Goal: Transaction & Acquisition: Subscribe to service/newsletter

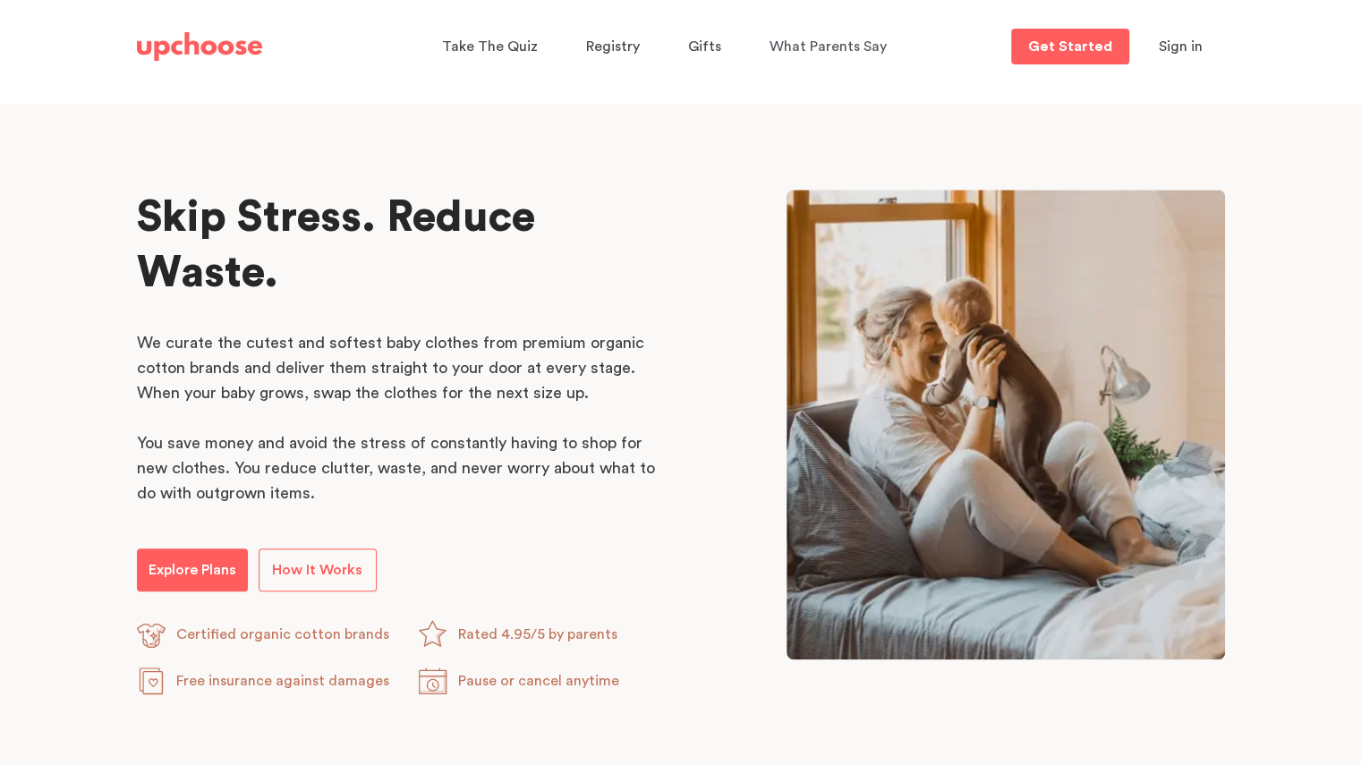
scroll to position [784, 0]
click at [335, 562] on span "How It Works" at bounding box center [317, 569] width 90 height 14
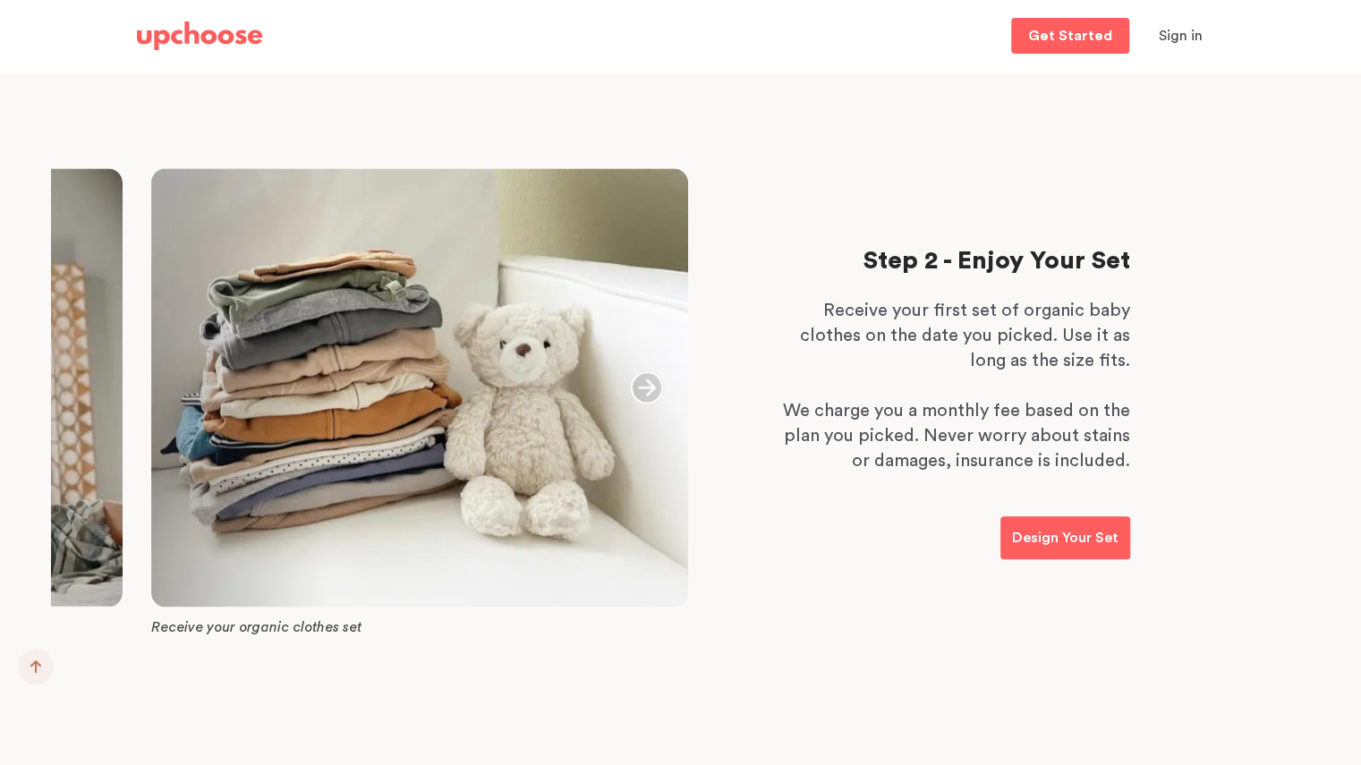
scroll to position [967, 0]
click at [644, 390] on icon "button" at bounding box center [647, 388] width 34 height 34
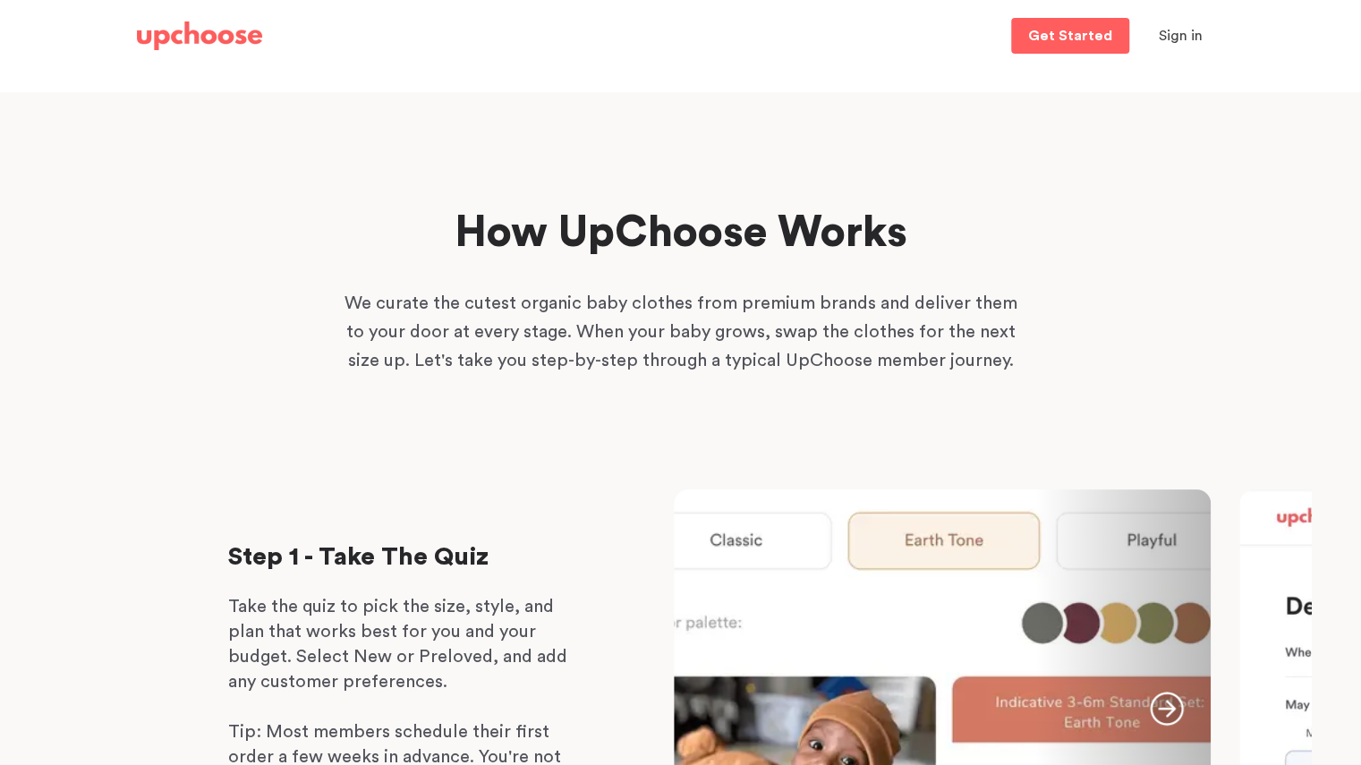
scroll to position [0, 0]
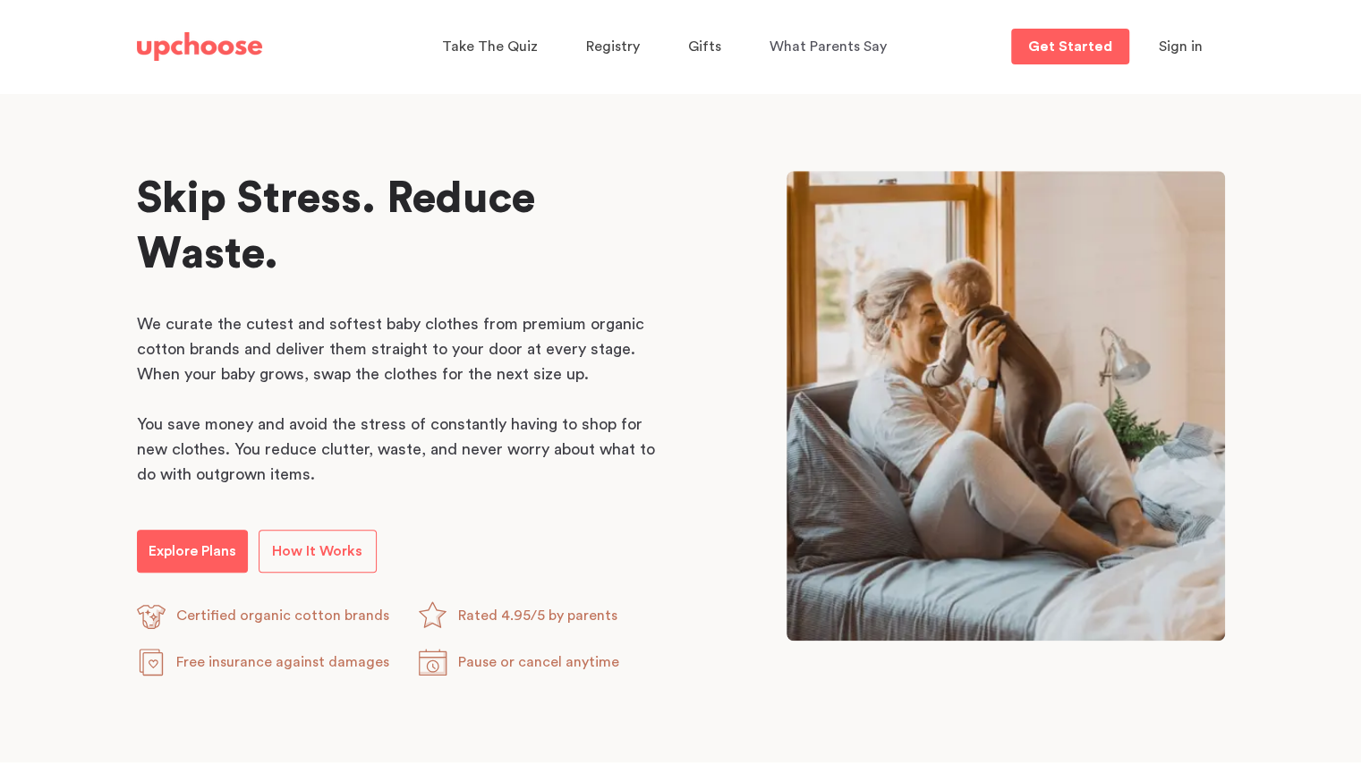
scroll to position [784, 0]
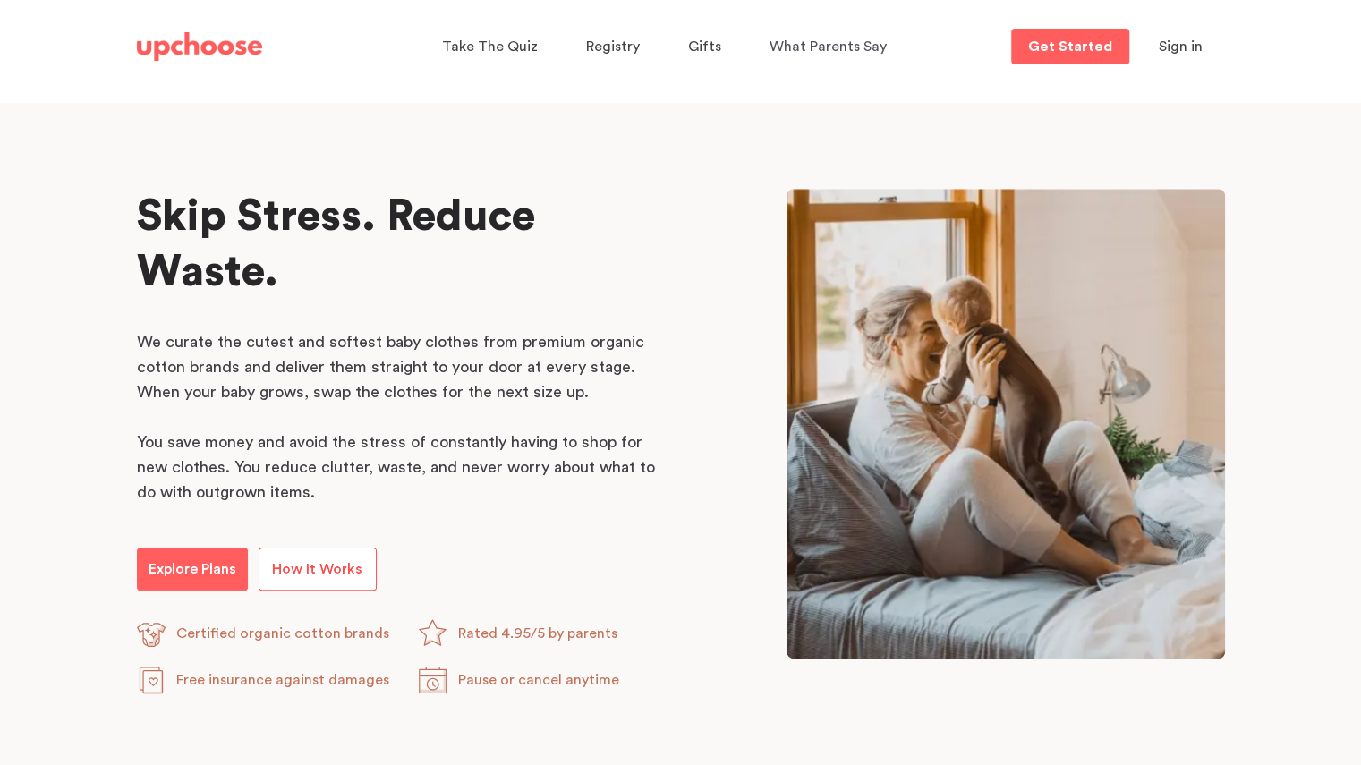
click at [308, 574] on span "How It Works" at bounding box center [317, 569] width 90 height 14
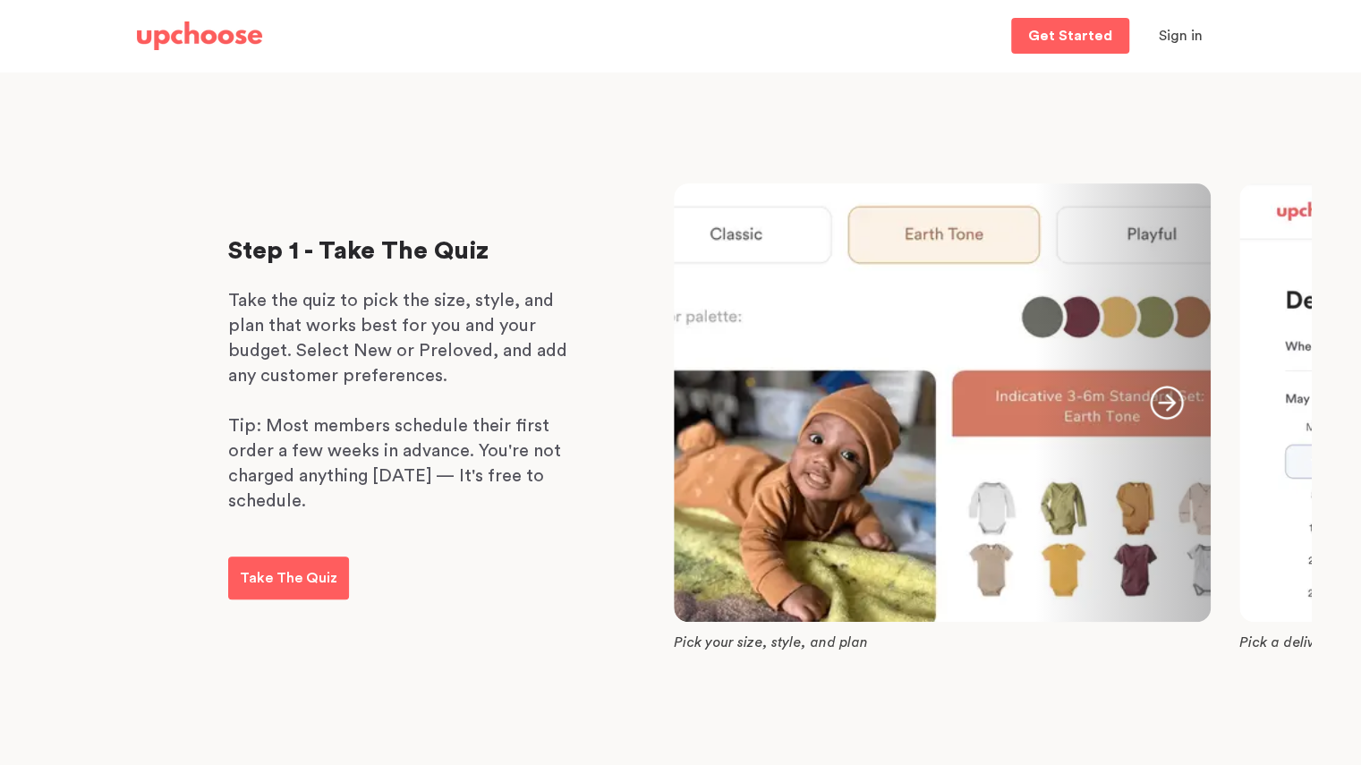
scroll to position [308, 0]
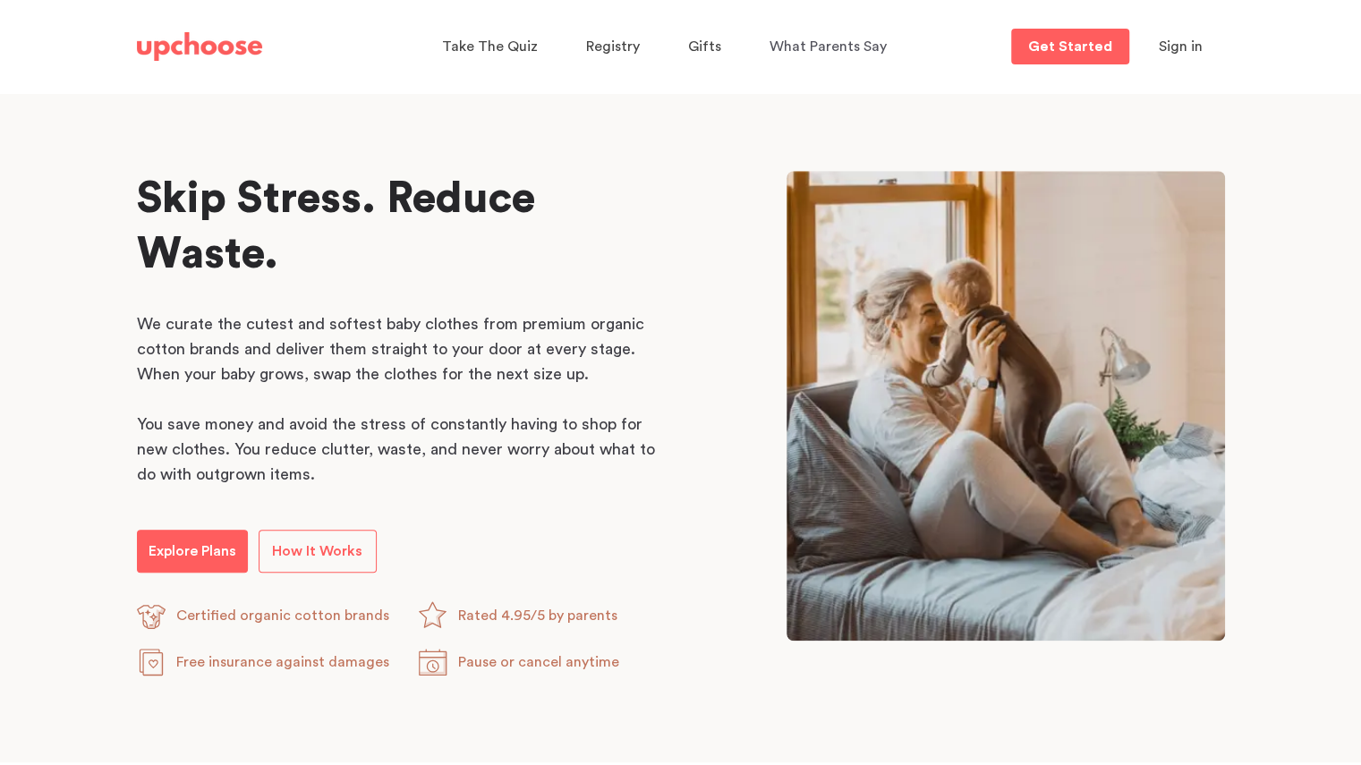
scroll to position [784, 0]
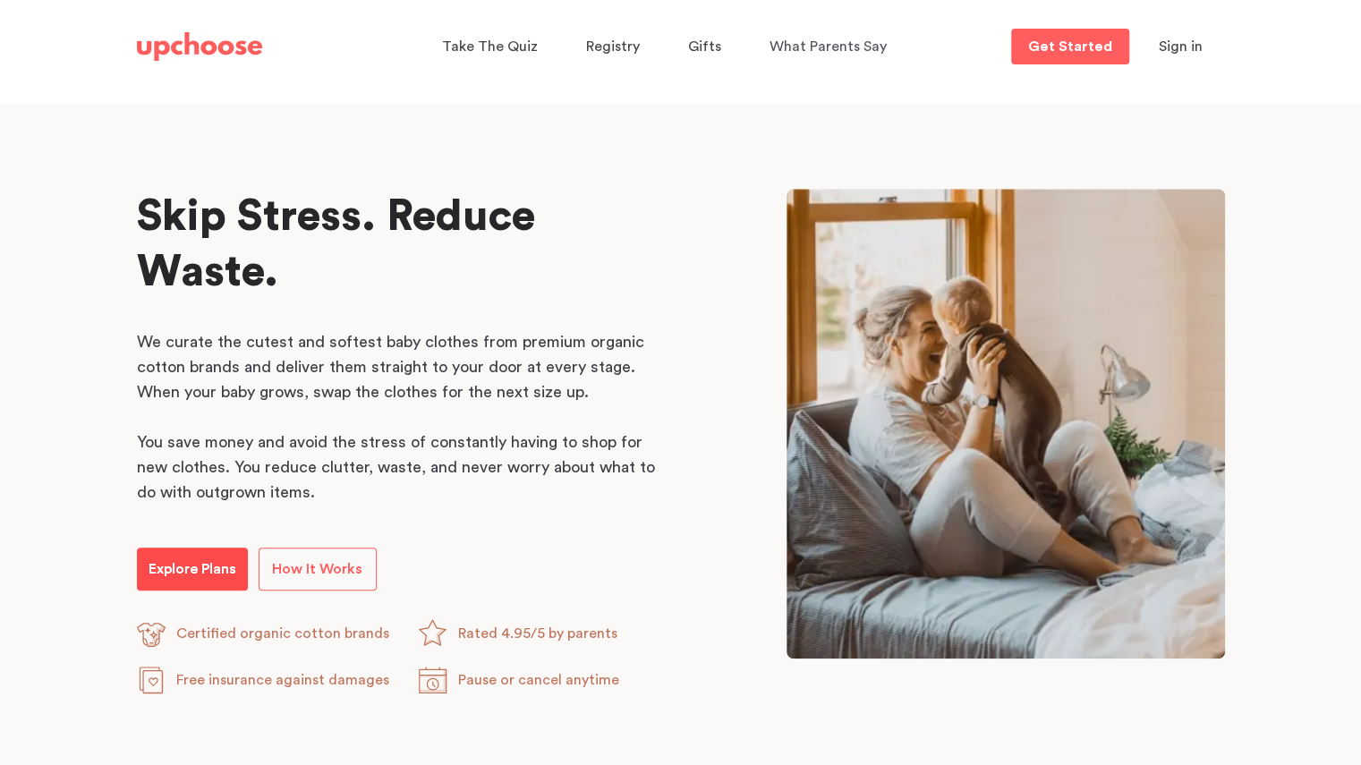
click at [191, 564] on p "Explore Plans" at bounding box center [193, 568] width 88 height 21
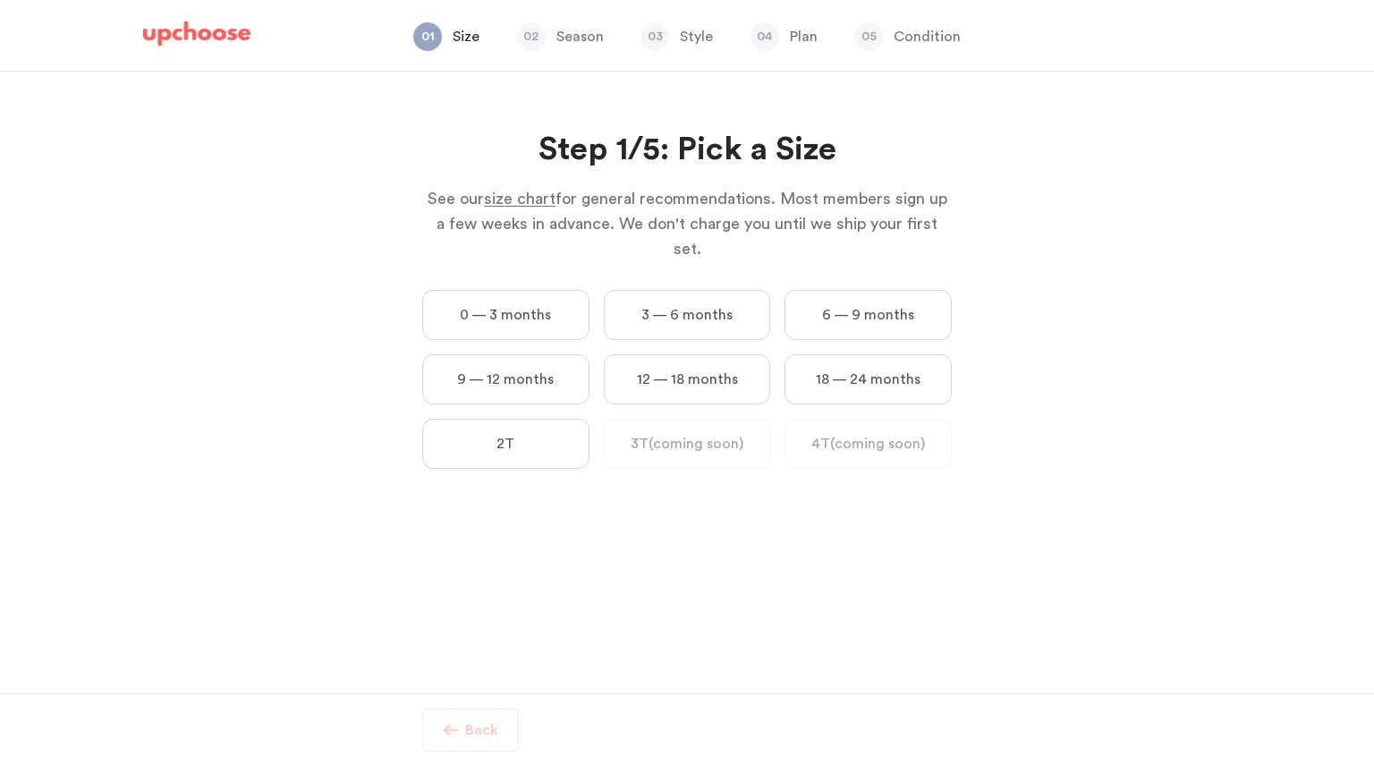
click at [520, 297] on label "0 — 3 months" at bounding box center [505, 315] width 167 height 50
click at [0, 0] on months "0 — 3 months" at bounding box center [0, 0] width 0 height 0
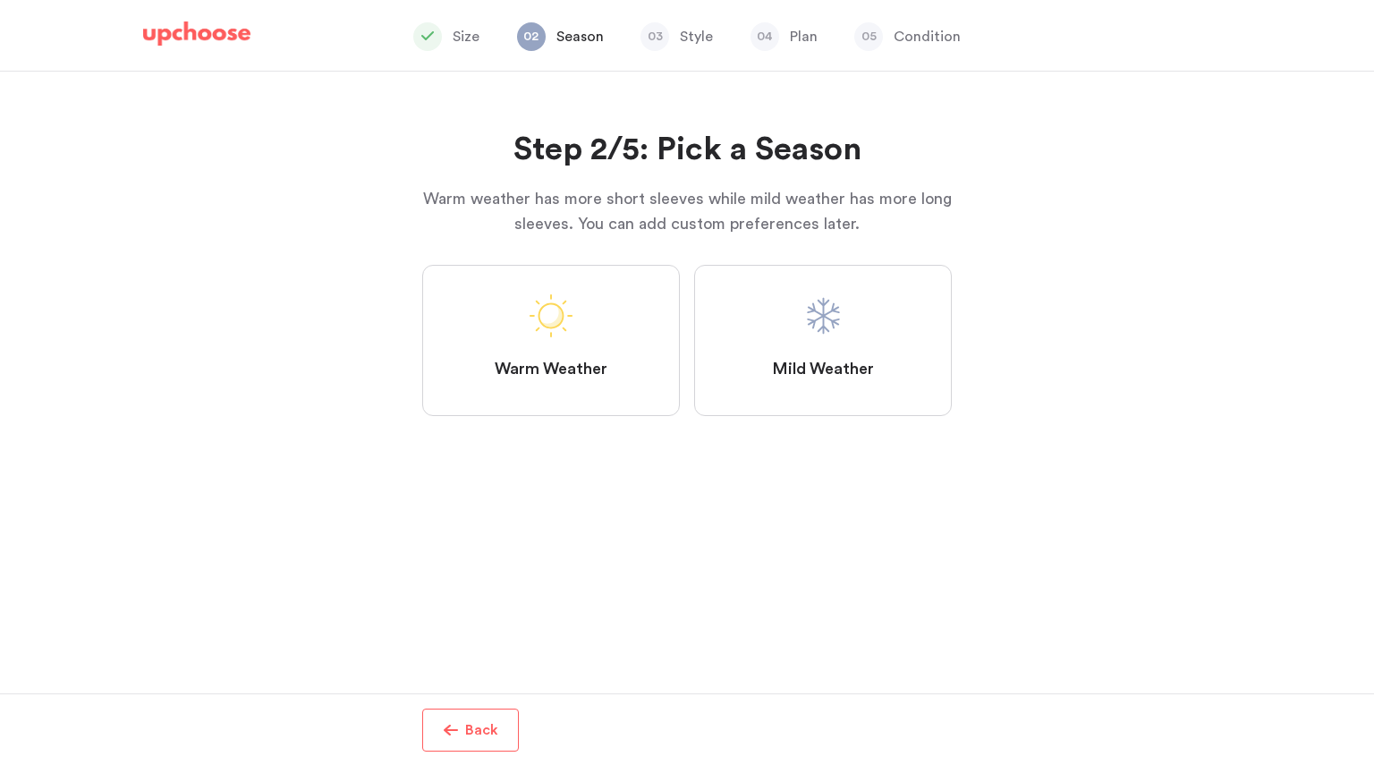
click at [812, 368] on span "Mild Weather" at bounding box center [823, 369] width 102 height 21
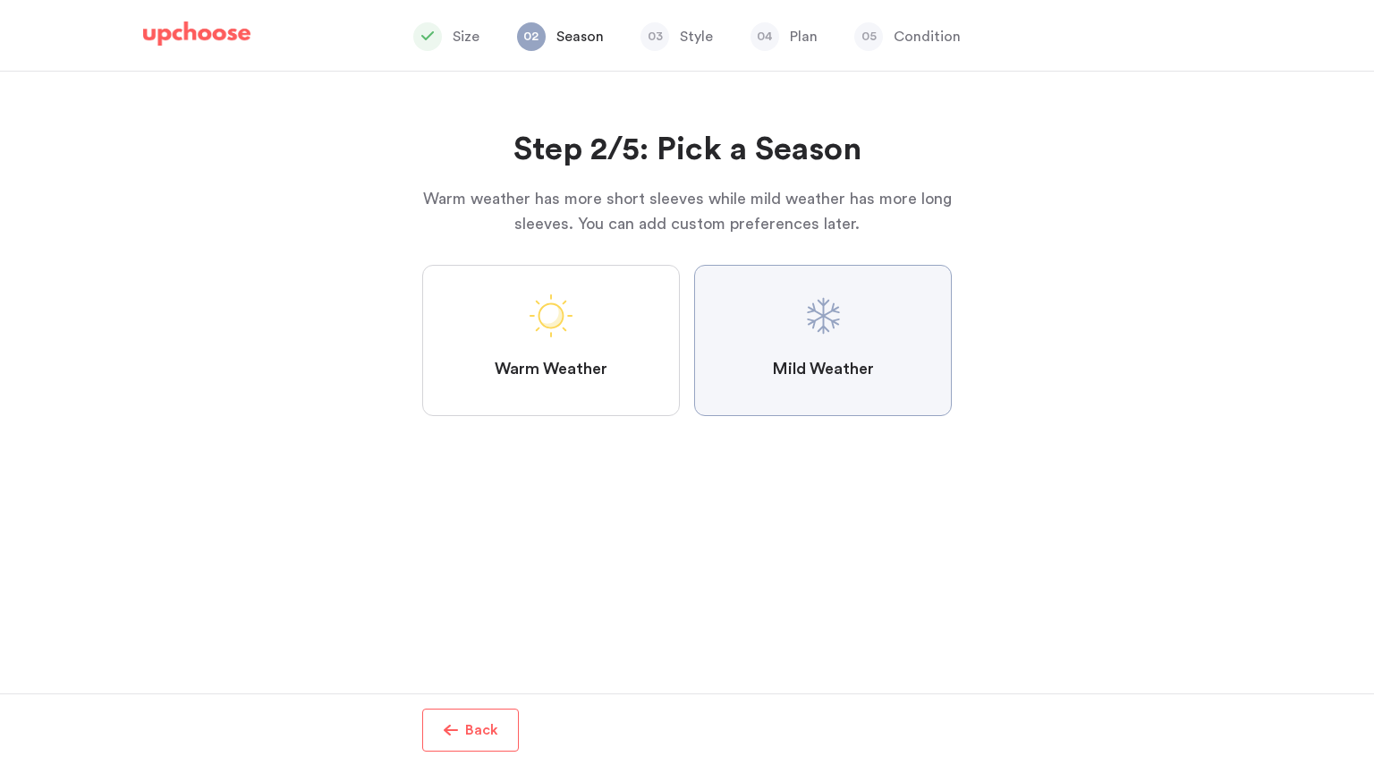
click at [0, 0] on Weather "Mild Weather" at bounding box center [0, 0] width 0 height 0
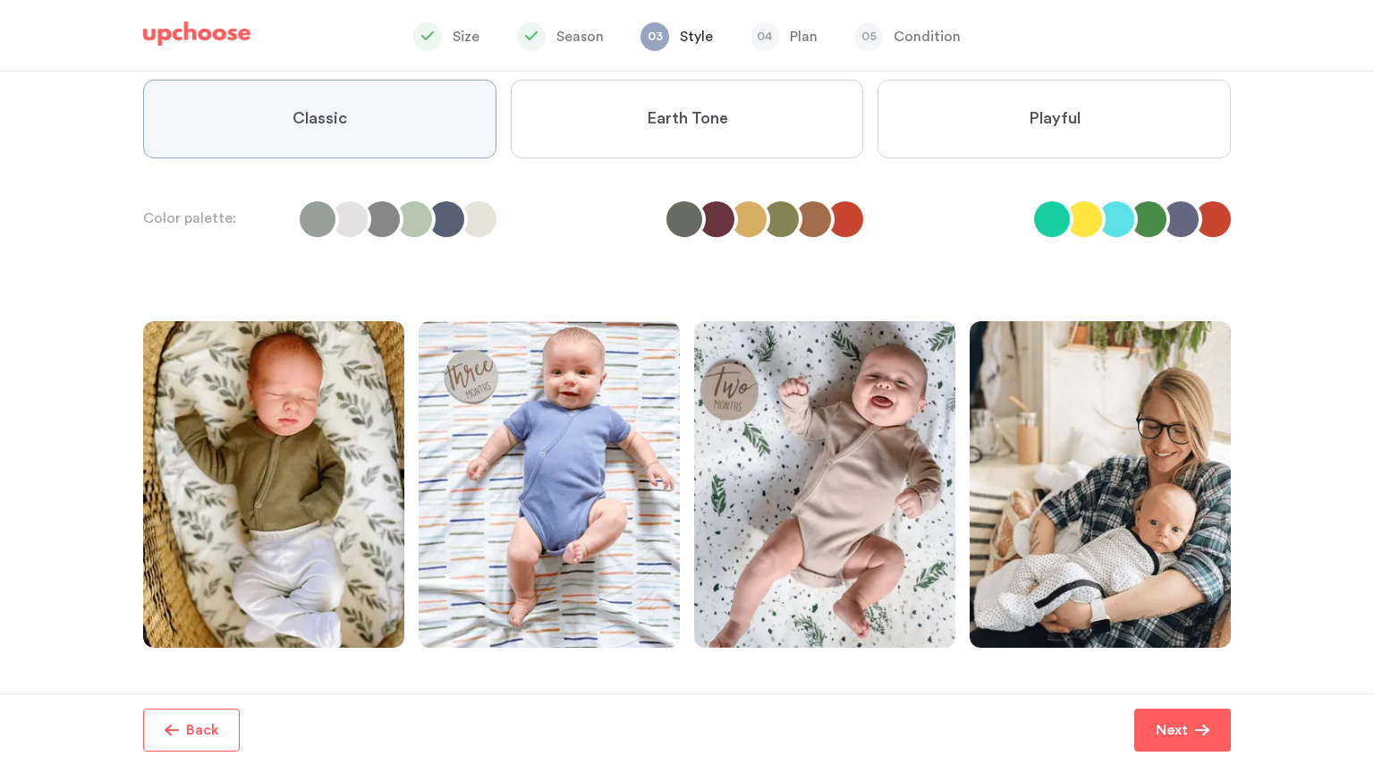
scroll to position [160, 0]
click at [645, 103] on label "Earth Tone" at bounding box center [687, 119] width 353 height 79
click at [0, 0] on Tone "Earth Tone" at bounding box center [0, 0] width 0 height 0
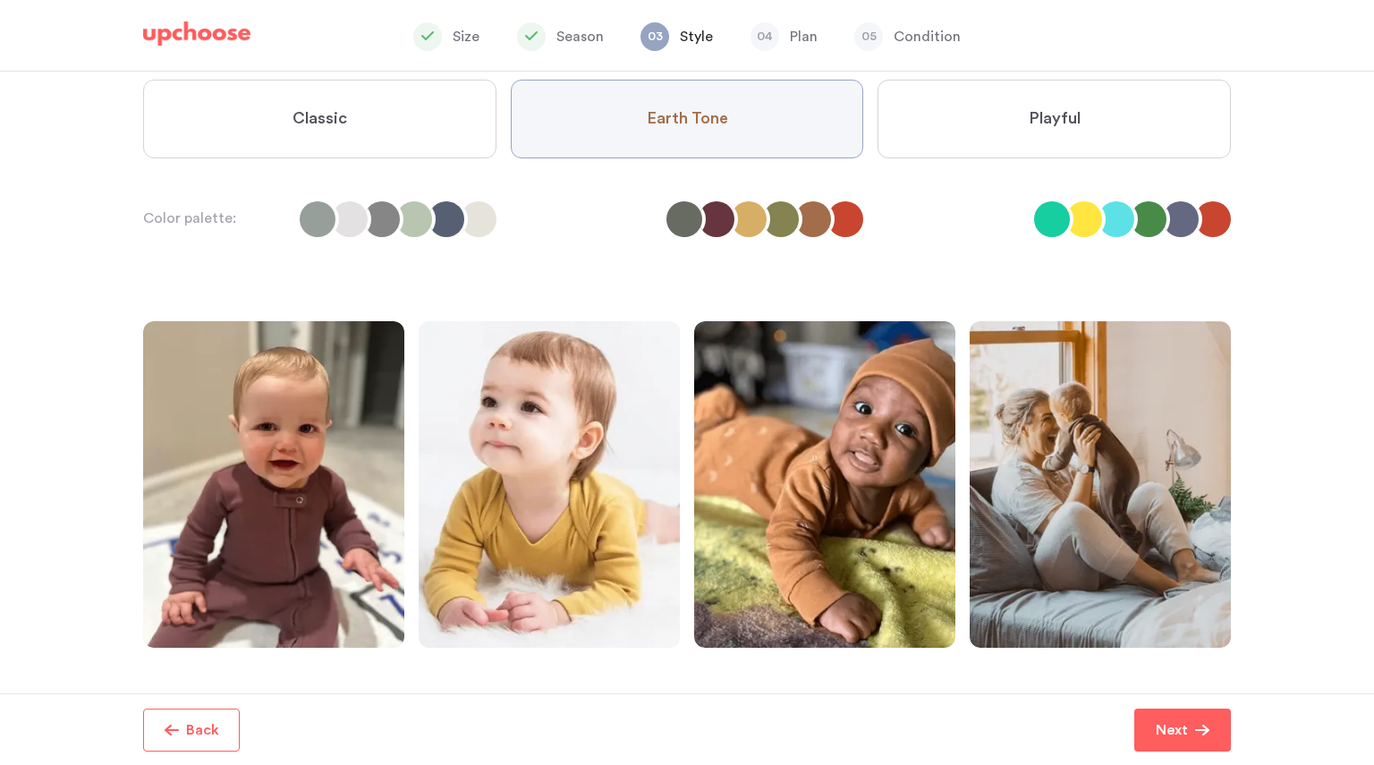
click at [415, 134] on label "Classic" at bounding box center [319, 119] width 353 height 79
click at [0, 0] on input "Classic" at bounding box center [0, 0] width 0 height 0
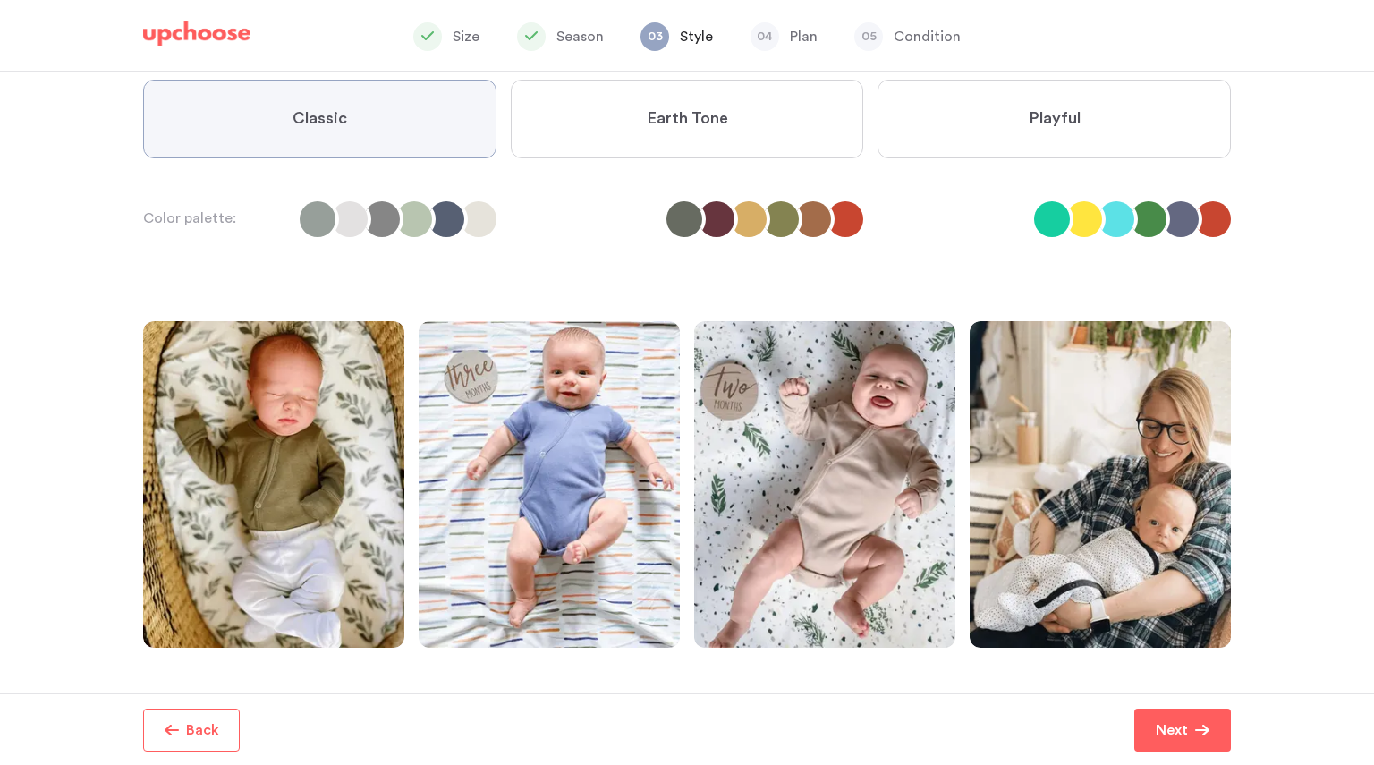
click at [748, 157] on label "Earth Tone" at bounding box center [687, 119] width 353 height 79
click at [0, 0] on Tone "Earth Tone" at bounding box center [0, 0] width 0 height 0
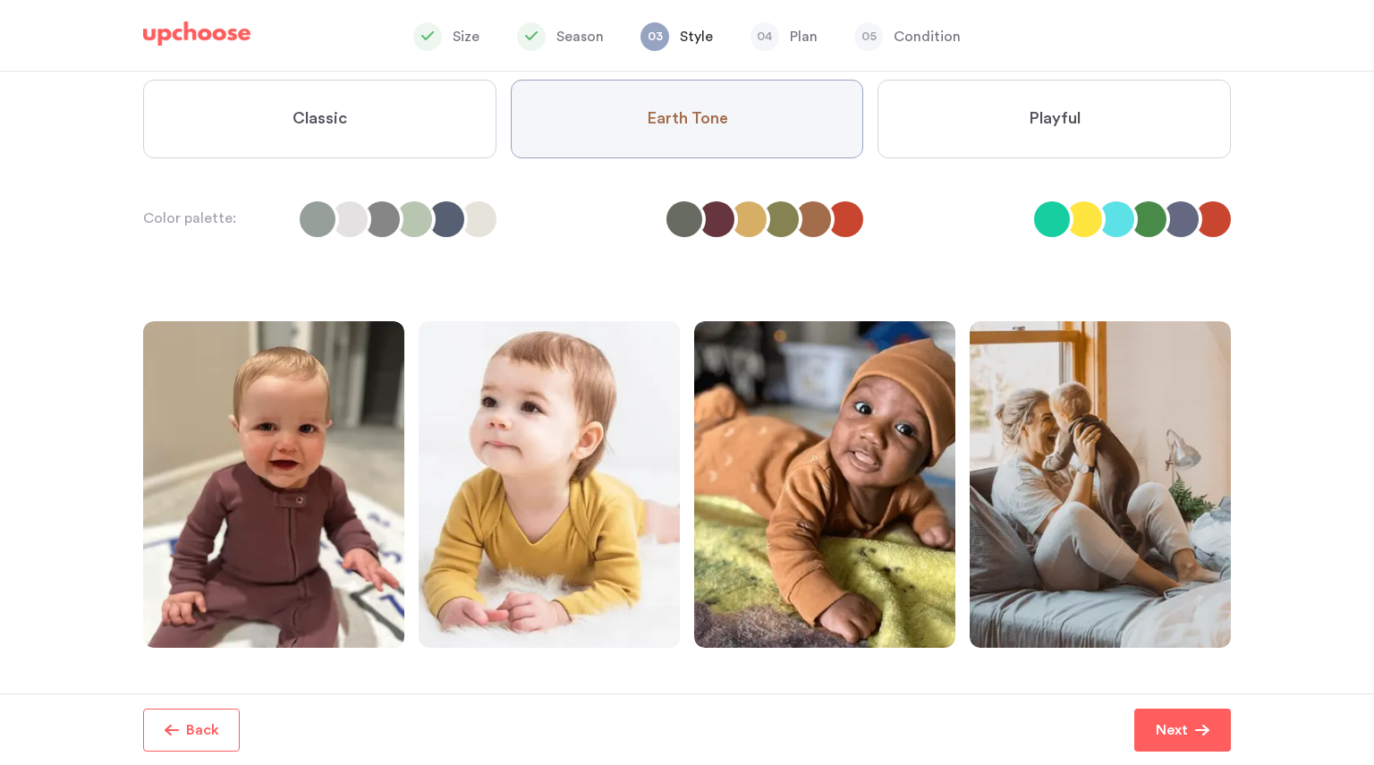
click at [1083, 121] on label "Playful" at bounding box center [1054, 119] width 353 height 79
click at [0, 0] on input "Playful" at bounding box center [0, 0] width 0 height 0
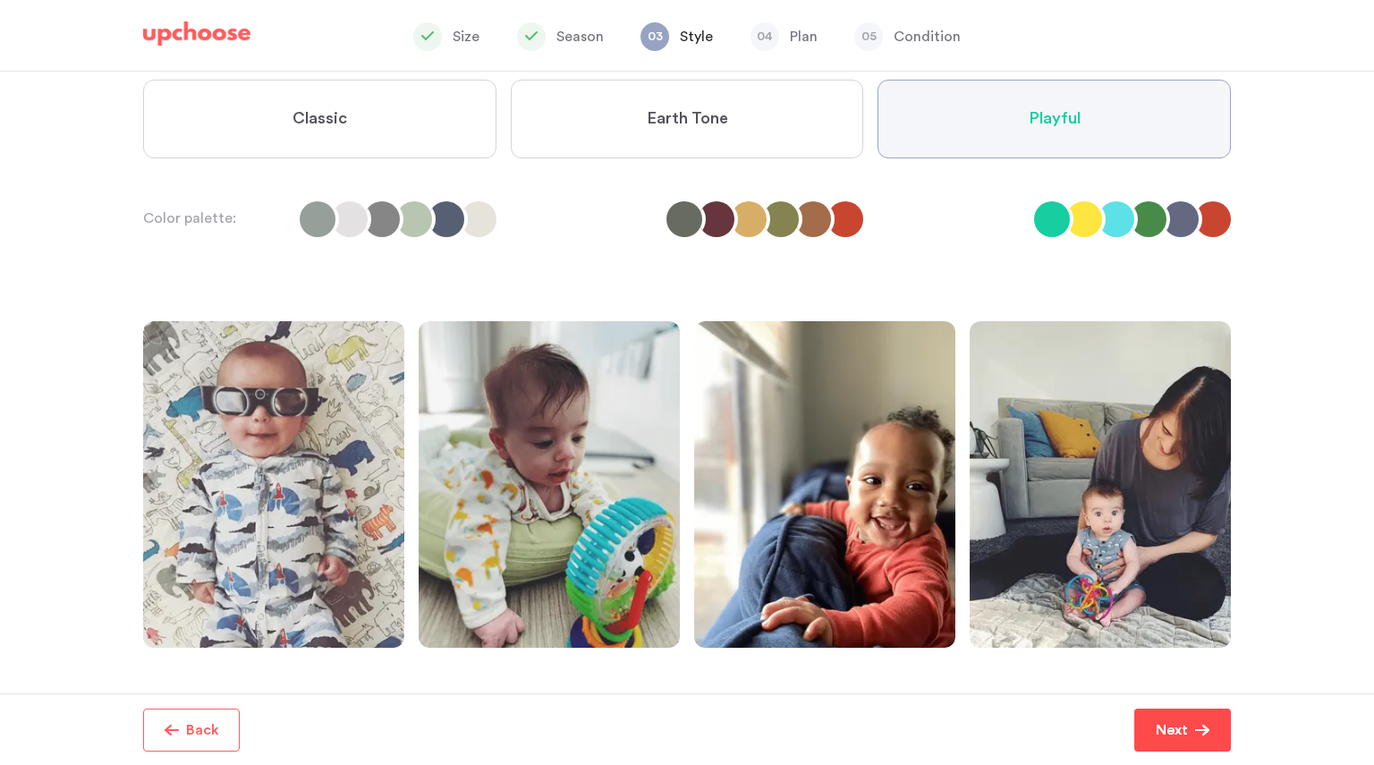
click at [1175, 728] on p "Next" at bounding box center [1172, 729] width 32 height 21
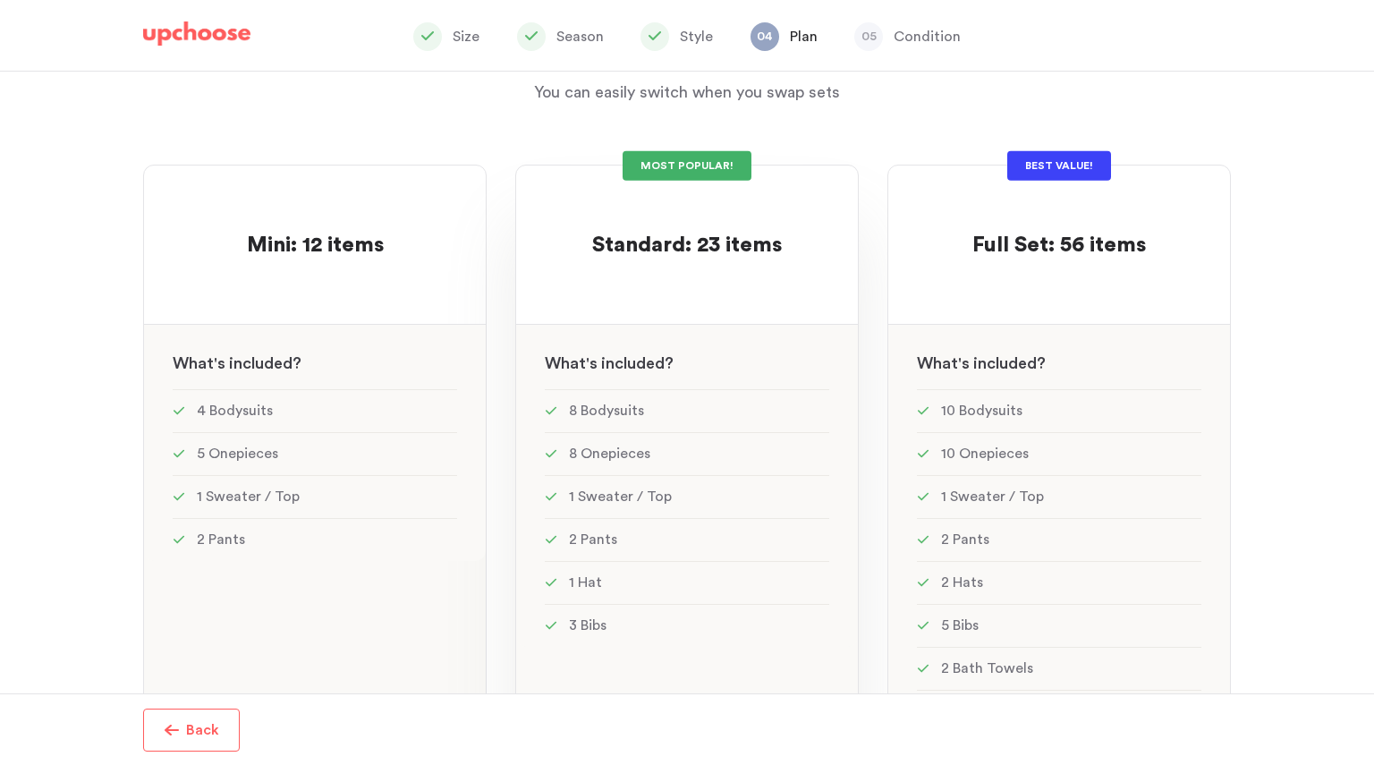
scroll to position [91, 0]
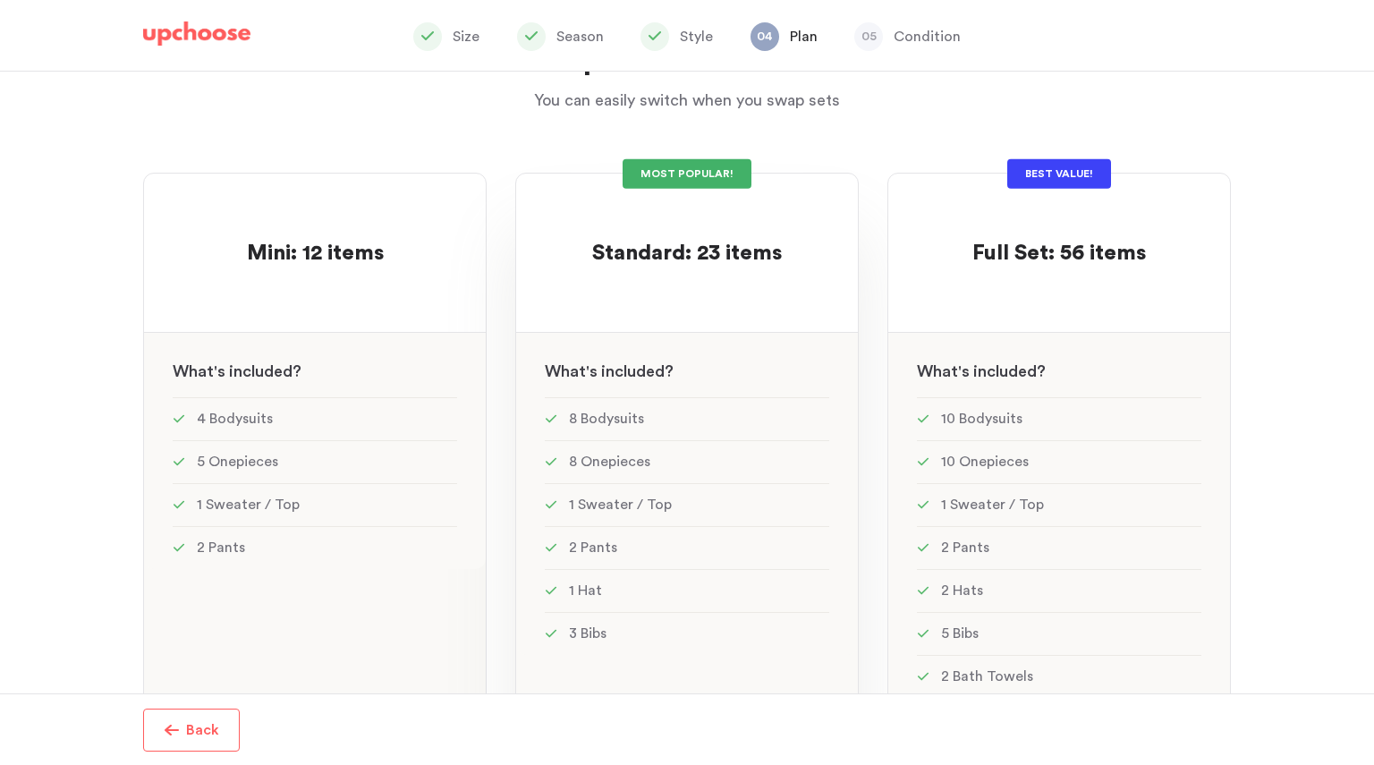
click at [766, 285] on div at bounding box center [687, 285] width 285 height 35
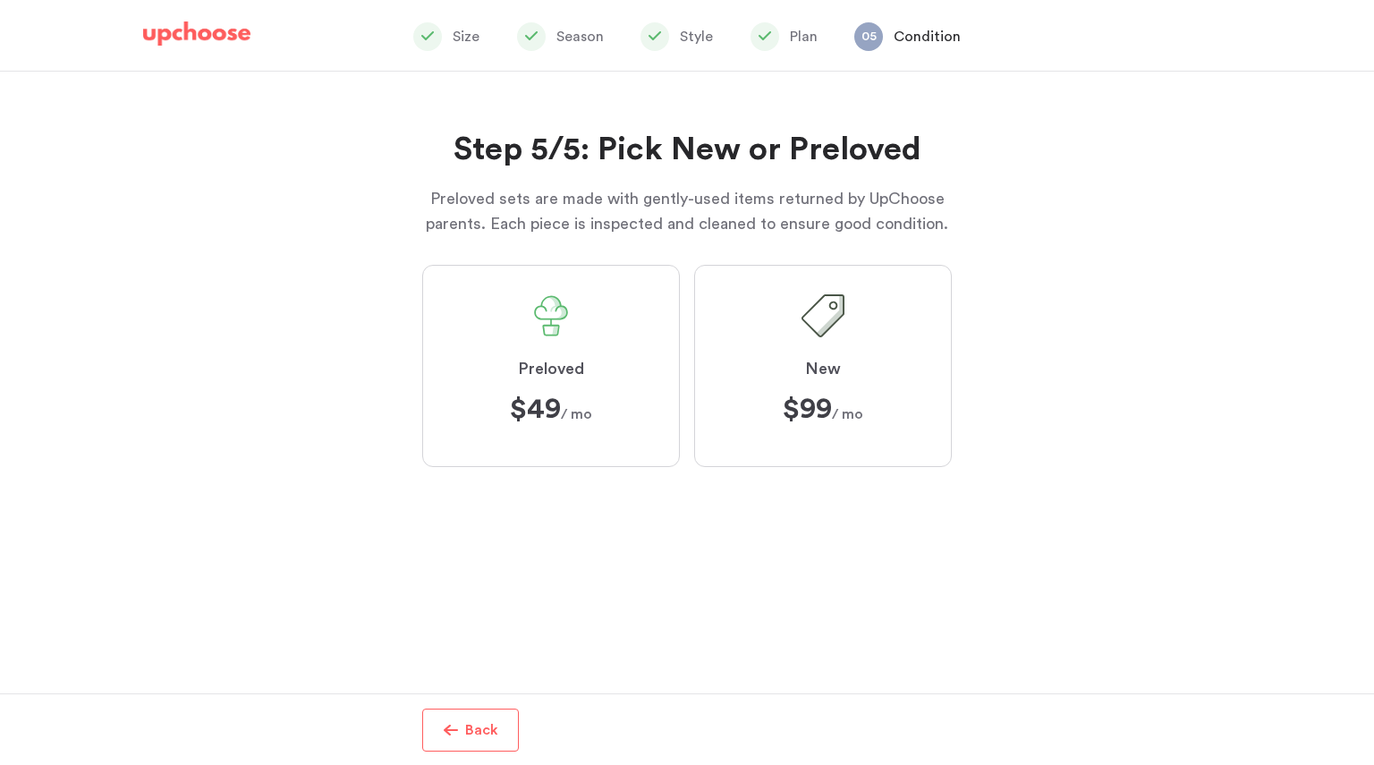
click at [617, 365] on label "Preloved $49 $49 / mo" at bounding box center [551, 366] width 258 height 202
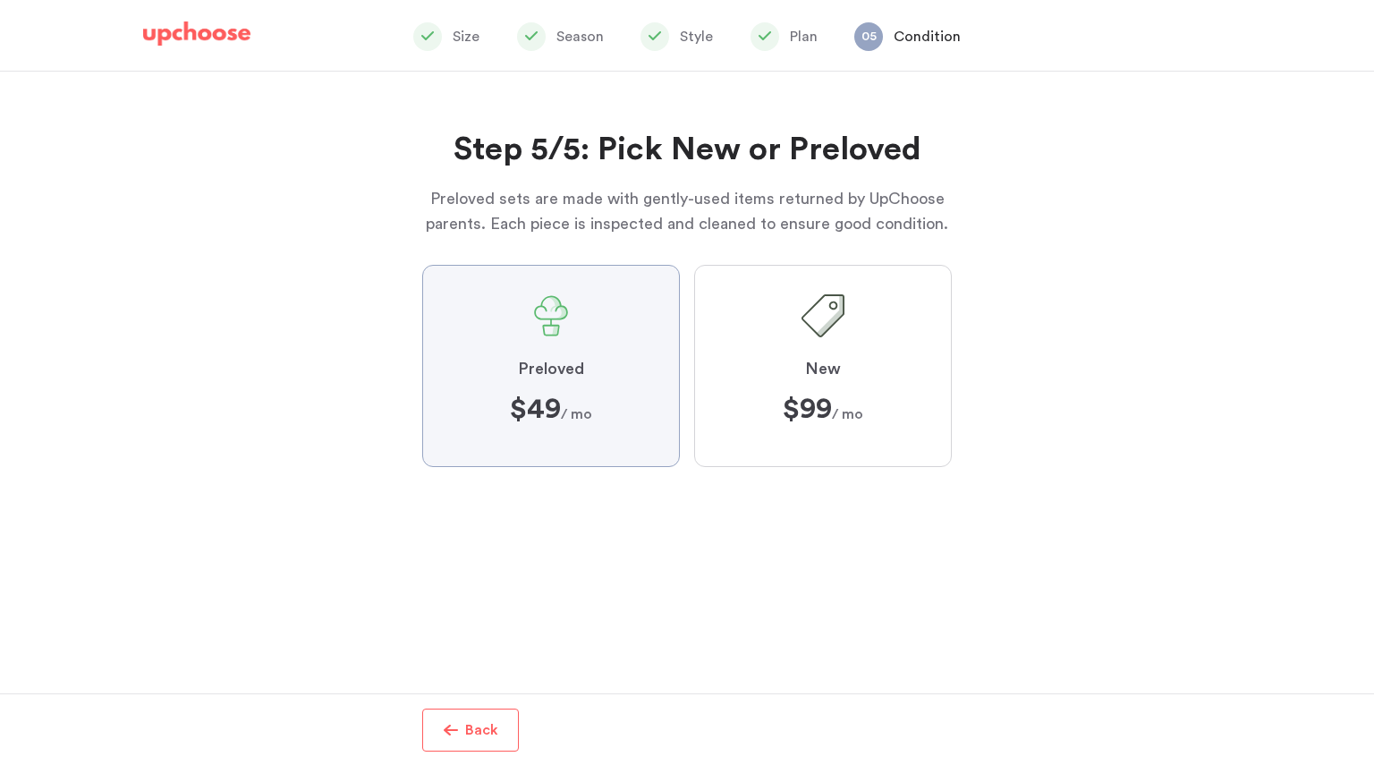
click at [0, 0] on input "Preloved $49 $49 / mo" at bounding box center [0, 0] width 0 height 0
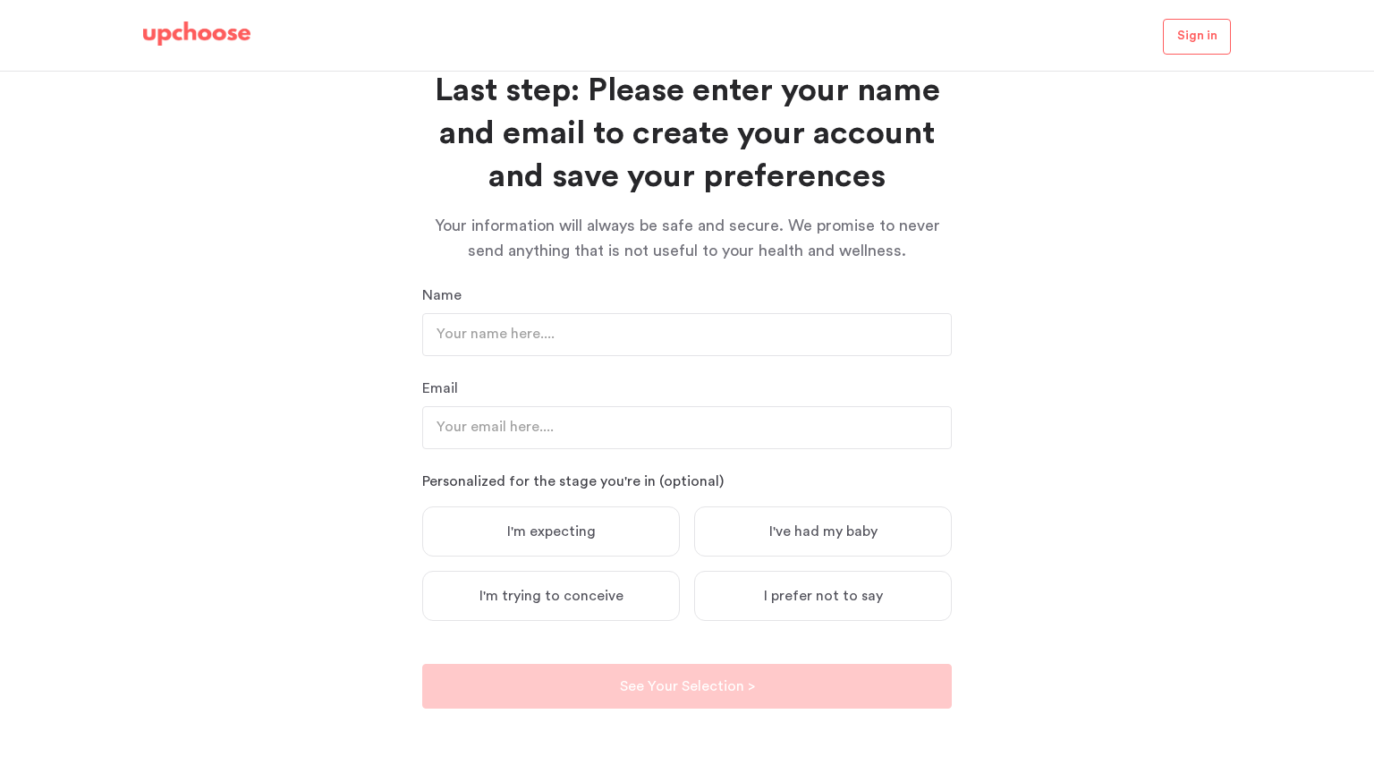
scroll to position [55, 0]
